Goal: Register for event/course

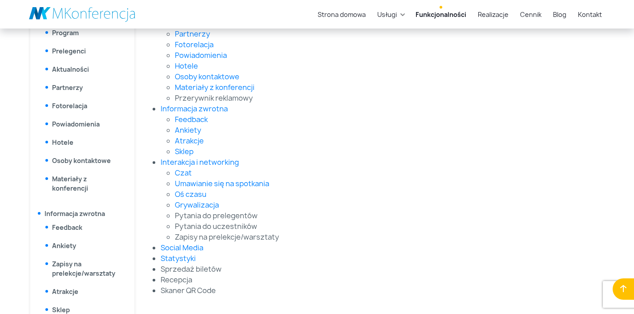
scroll to position [328, 0]
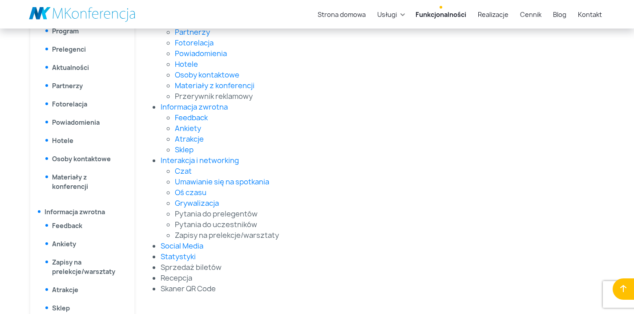
click at [175, 280] on li "Recepcja" at bounding box center [369, 277] width 416 height 11
click at [246, 232] on li "Zapisy na prelekcje/warsztaty" at bounding box center [376, 235] width 402 height 11
click at [207, 212] on li "Pytania do prelegentów" at bounding box center [376, 213] width 402 height 11
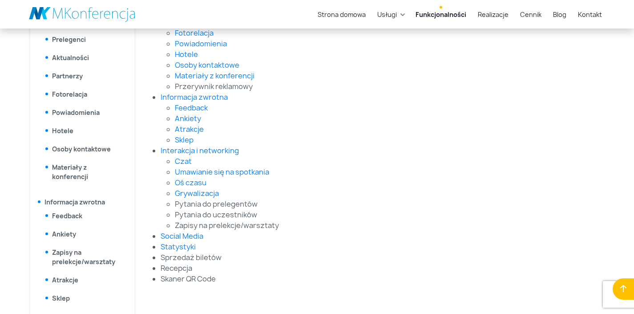
scroll to position [370, 0]
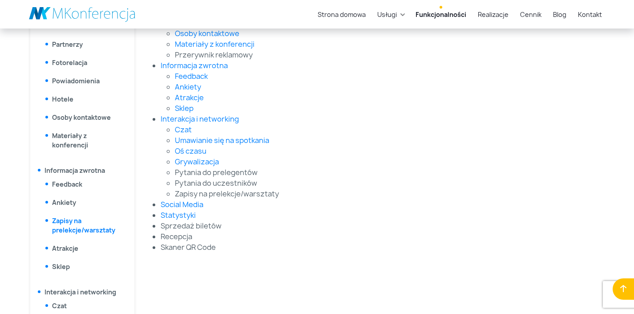
click at [95, 230] on link "Zapisy na prelekcje/warsztaty" at bounding box center [83, 225] width 63 height 18
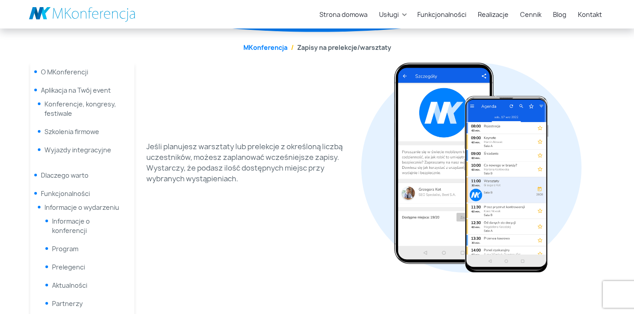
scroll to position [103, 0]
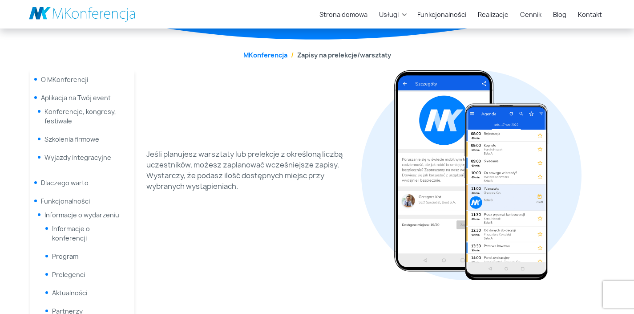
click at [343, 52] on li "Zapisy na prelekcje/warsztaty" at bounding box center [340, 54] width 104 height 9
click at [267, 157] on p "Jeśli planujesz warsztaty lub prelekcje z określoną liczbą uczestników, możesz …" at bounding box center [251, 170] width 210 height 43
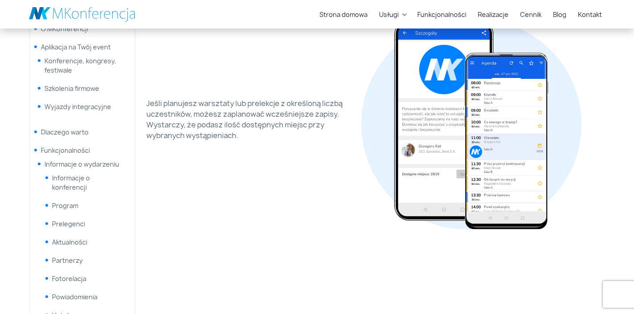
scroll to position [0, 0]
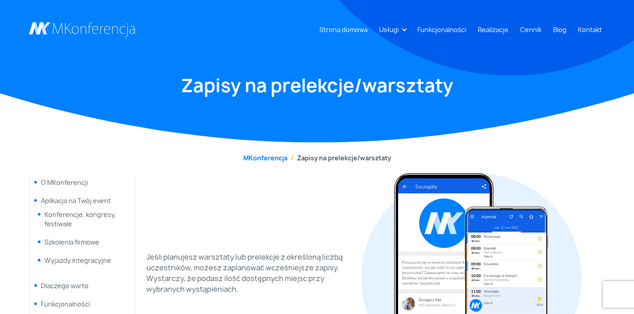
click at [312, 157] on li "Zapisy na prelekcje/warsztaty" at bounding box center [340, 157] width 104 height 9
